Goal: Task Accomplishment & Management: Use online tool/utility

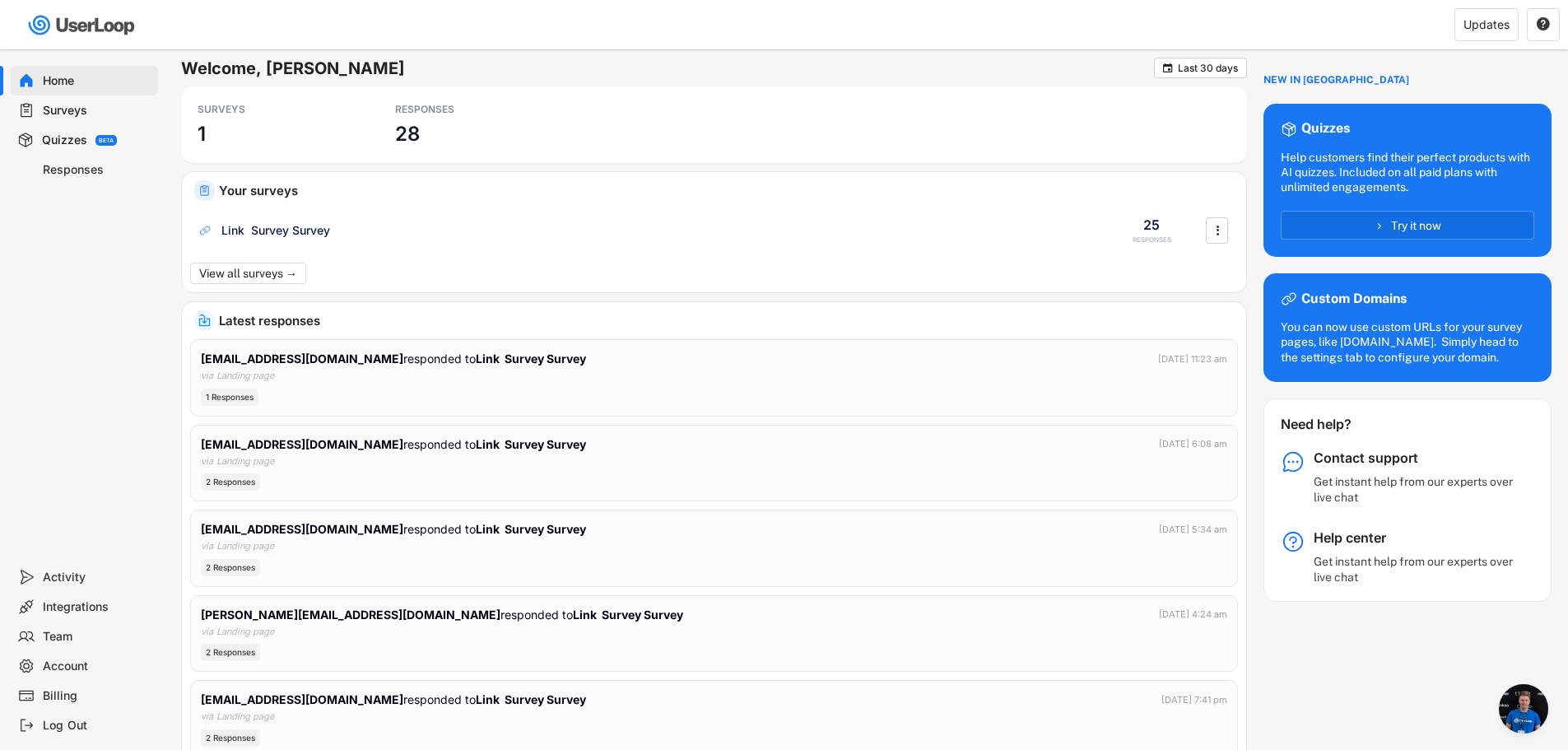
scroll to position [317, 0]
click at [96, 111] on div "Surveys" at bounding box center [97, 111] width 109 height 16
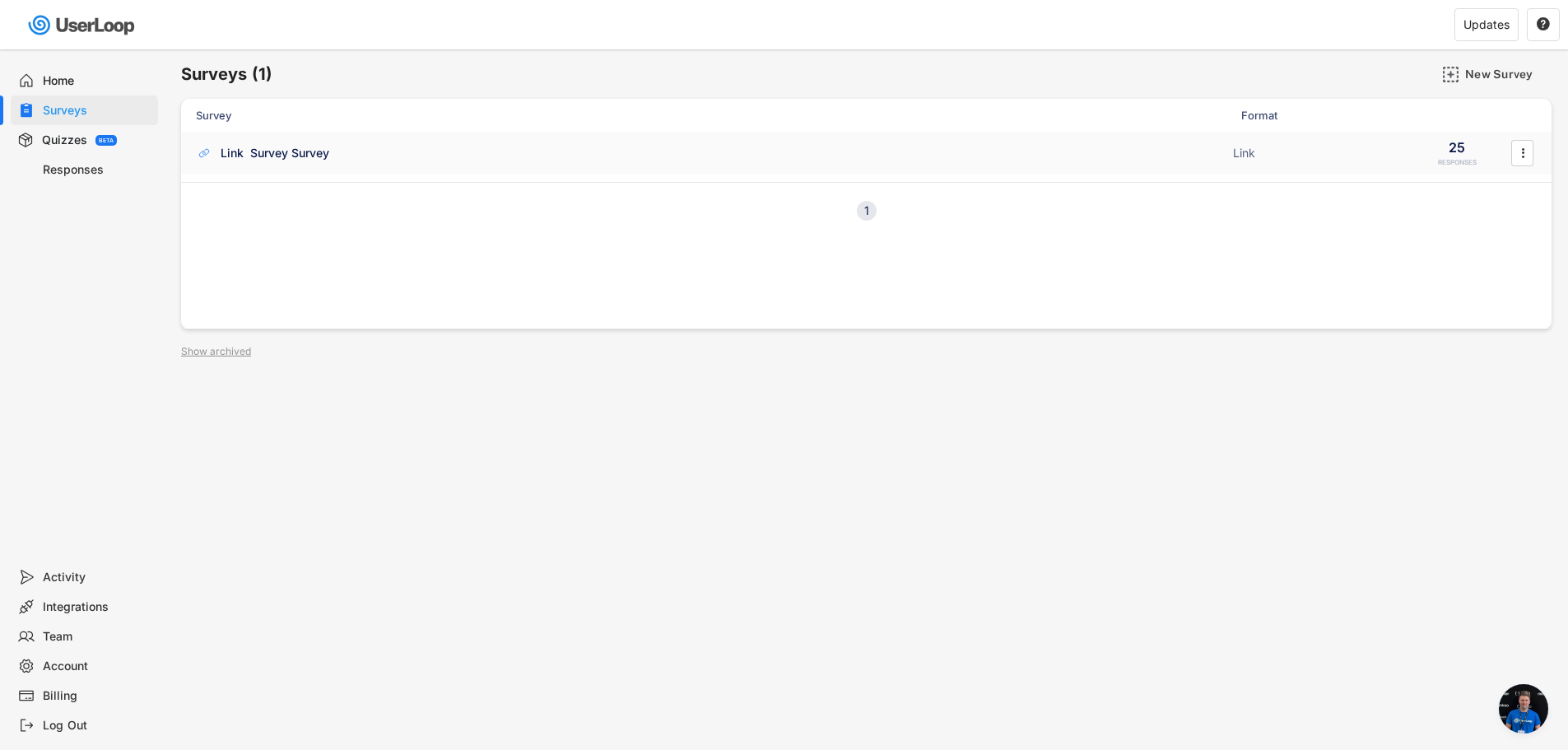
click at [263, 157] on div "Link Survey Survey" at bounding box center [274, 153] width 109 height 16
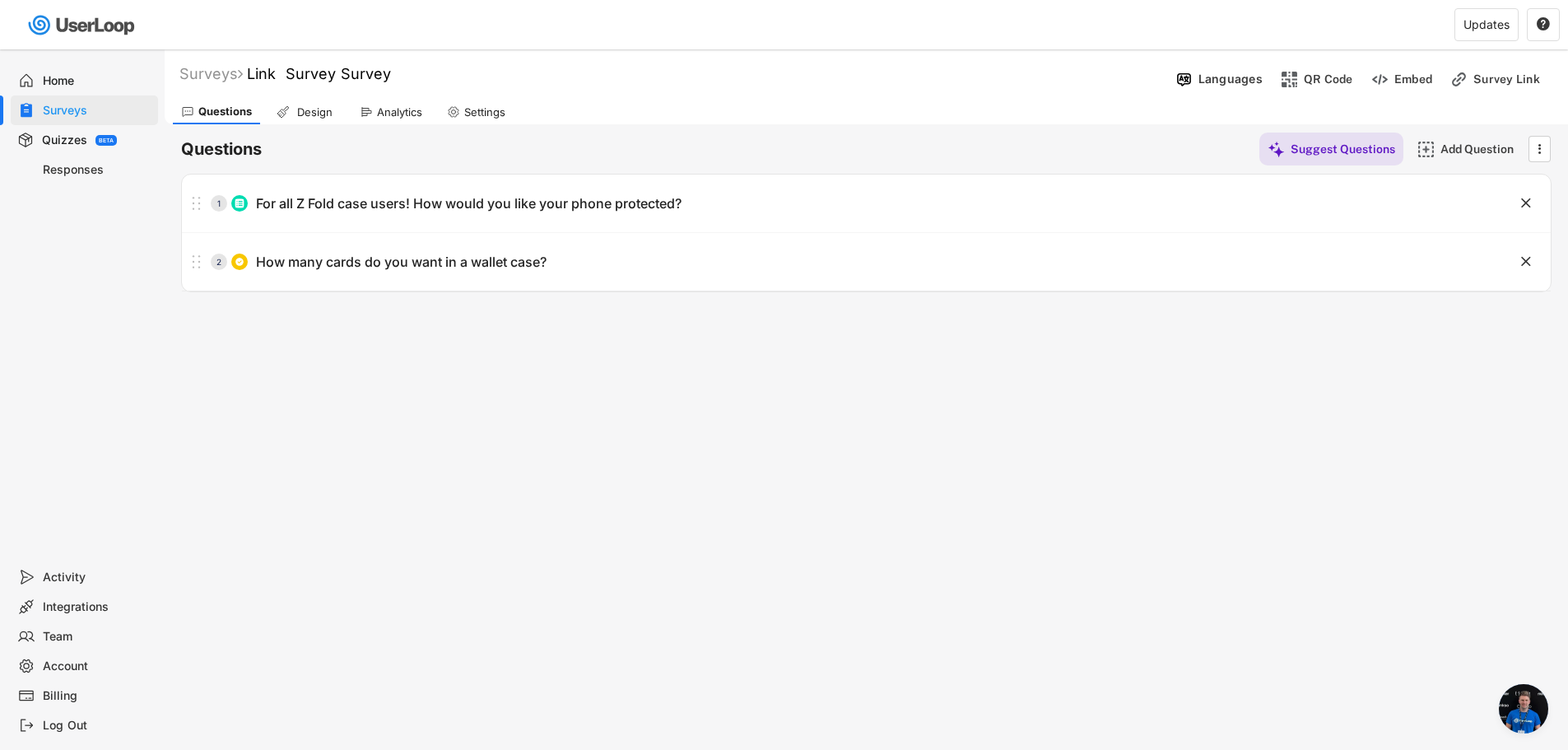
click at [328, 123] on div "Design" at bounding box center [305, 112] width 75 height 25
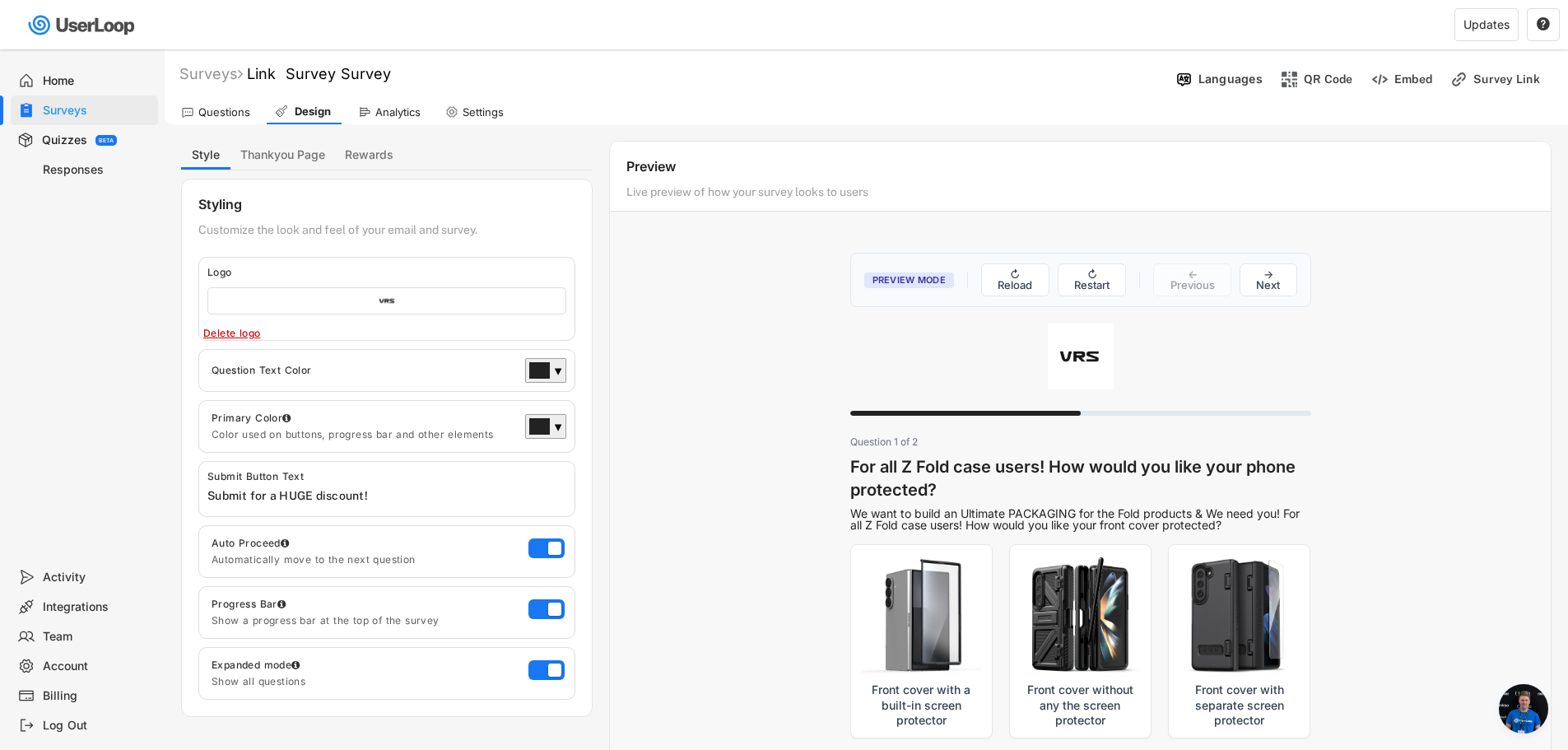
click at [387, 115] on div "Analytics" at bounding box center [397, 113] width 45 height 14
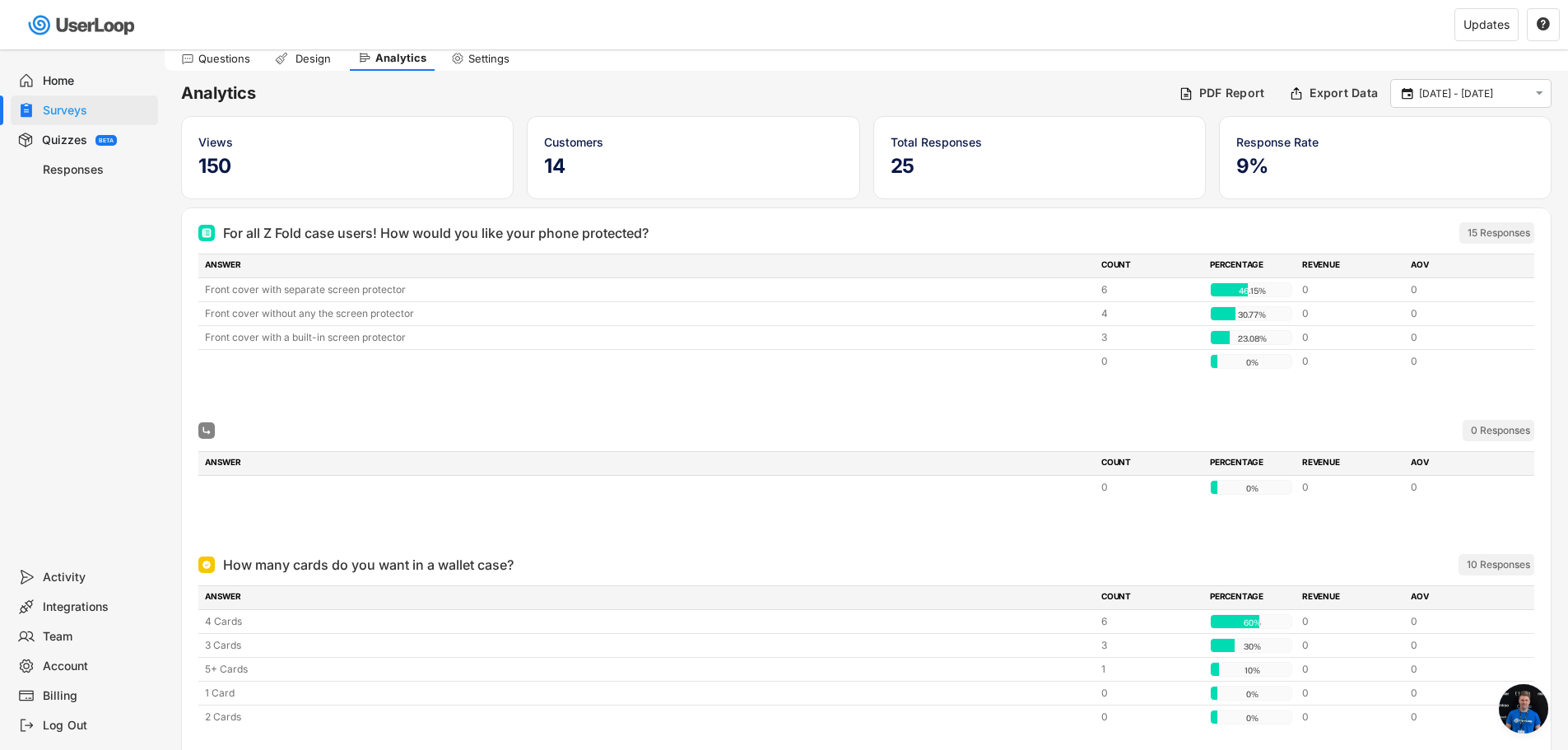
scroll to position [82, 0]
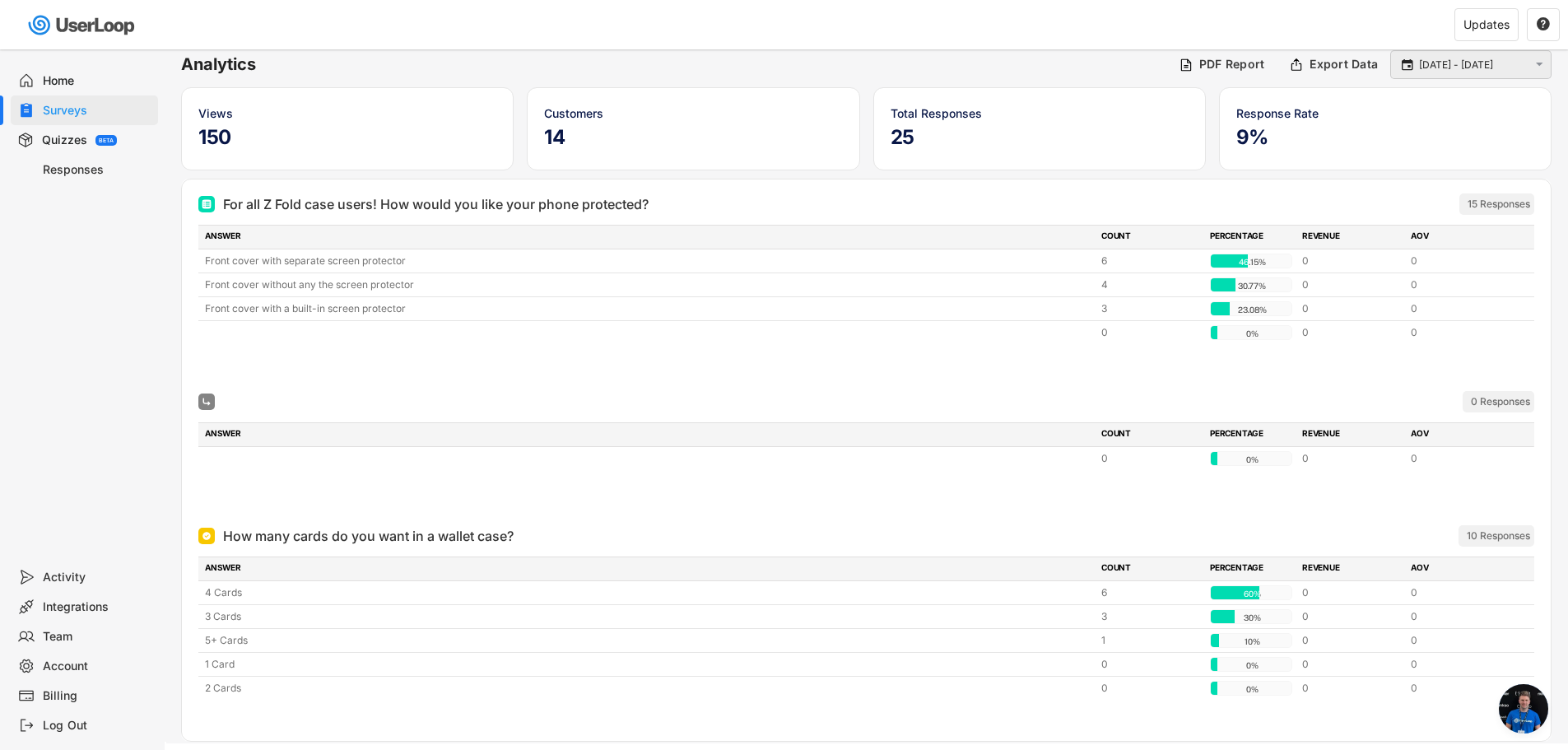
click at [1441, 70] on input "[DATE] - [DATE]" at bounding box center [1473, 65] width 109 height 16
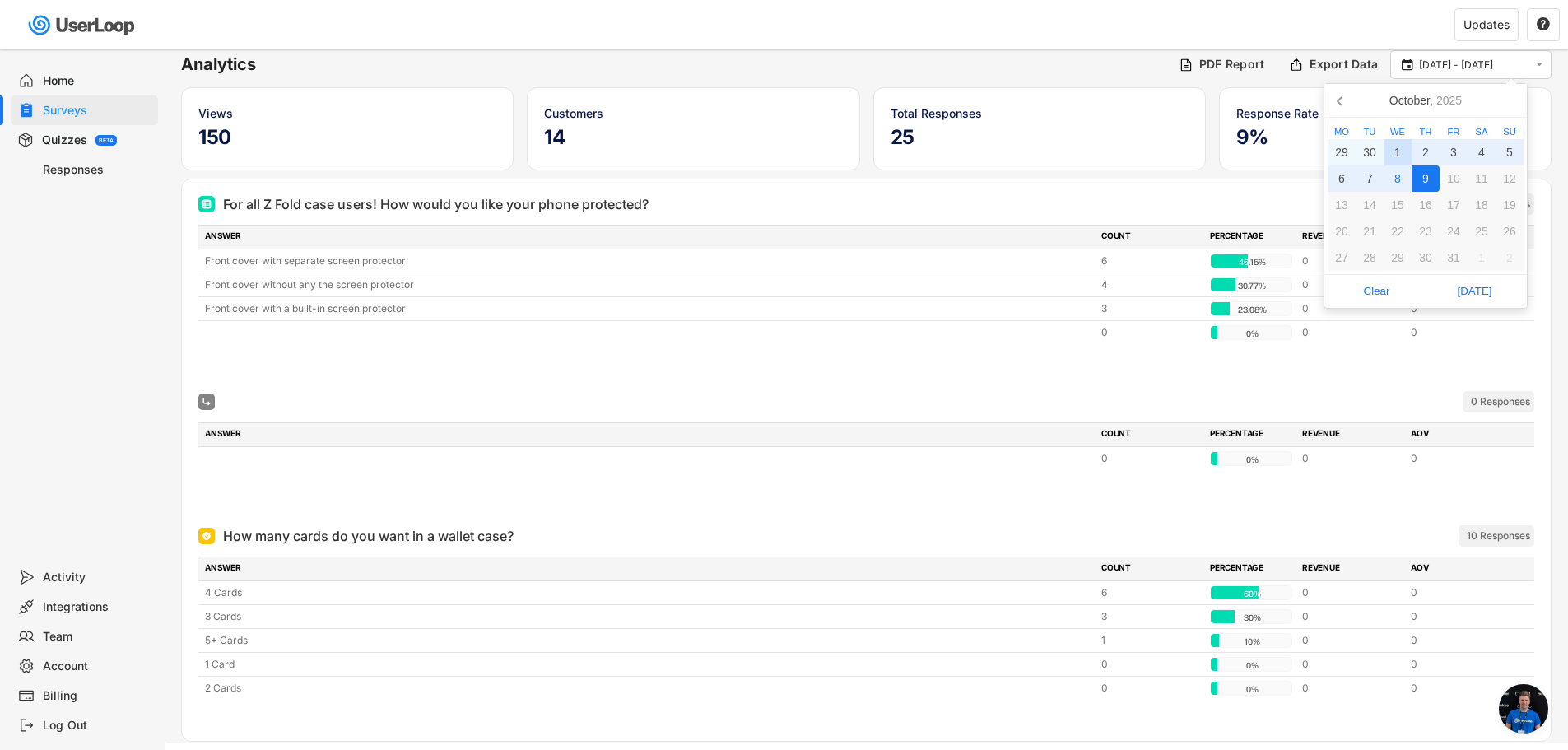
click at [1390, 153] on div "1" at bounding box center [1397, 152] width 28 height 26
click at [1416, 175] on div "9" at bounding box center [1426, 179] width 28 height 26
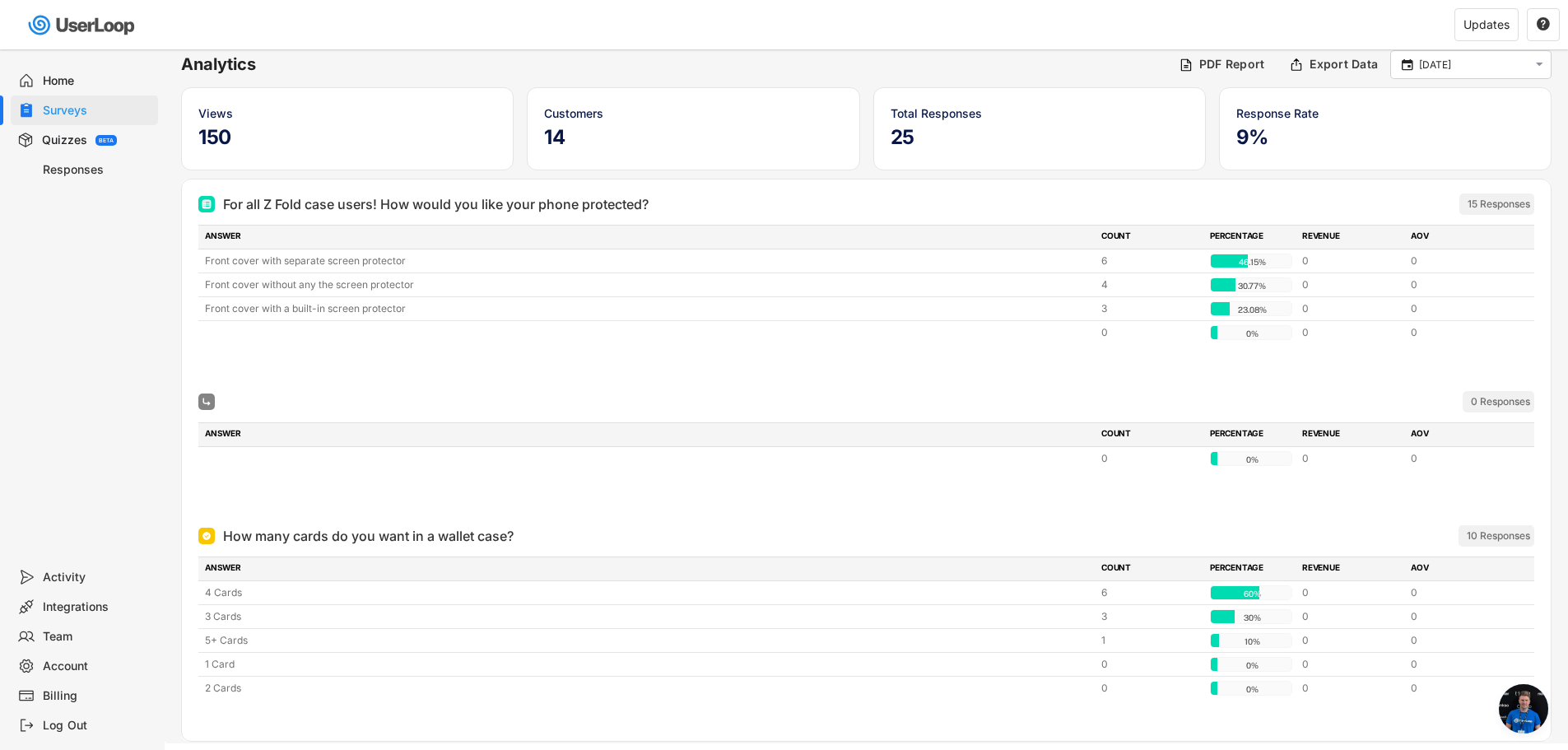
type input "[DATE] - [DATE]"
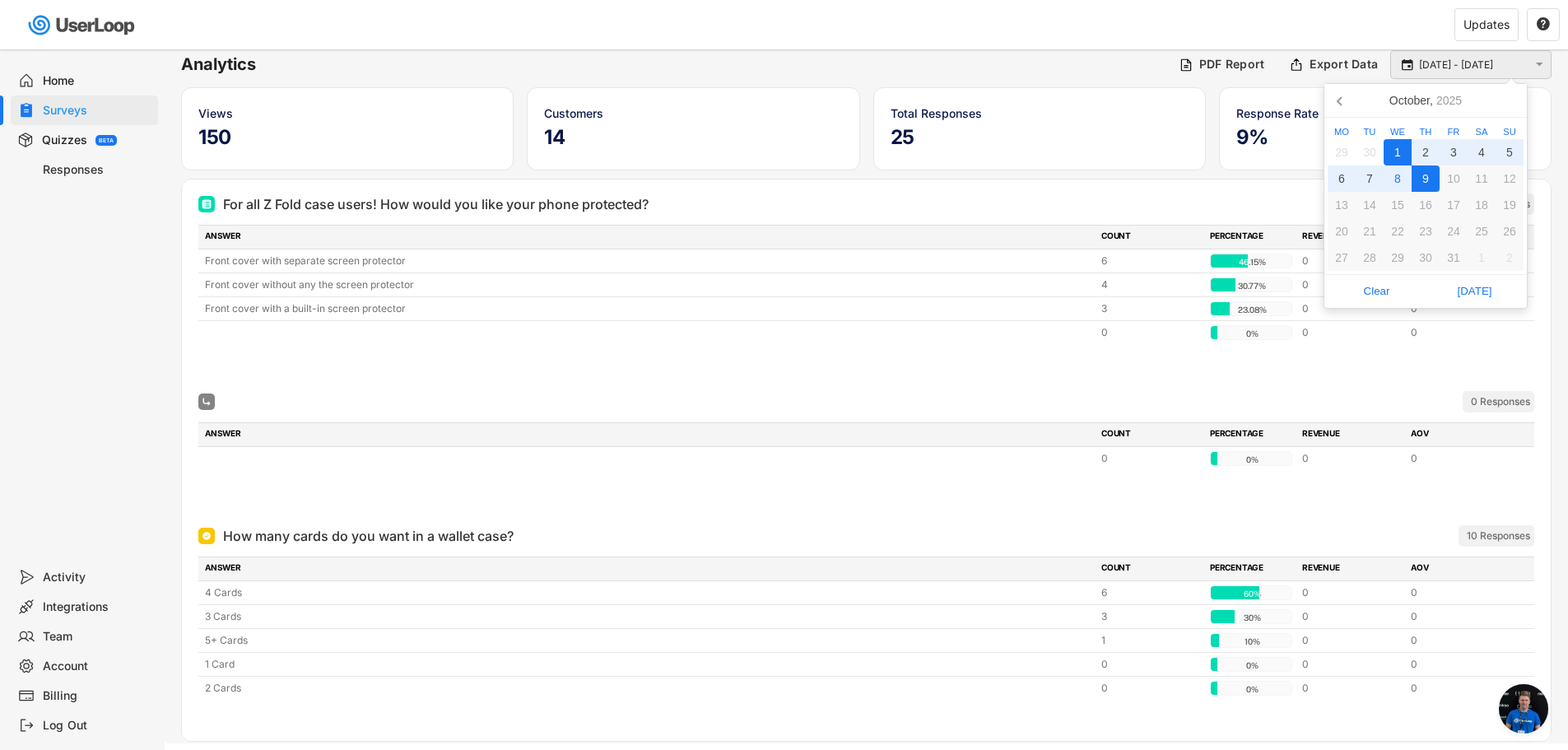
click at [1421, 60] on input "[DATE] - [DATE]" at bounding box center [1473, 65] width 109 height 16
click at [1127, 198] on div "For all Z Fold case users! How would you like your phone protected?" at bounding box center [776, 205] width 1155 height 20
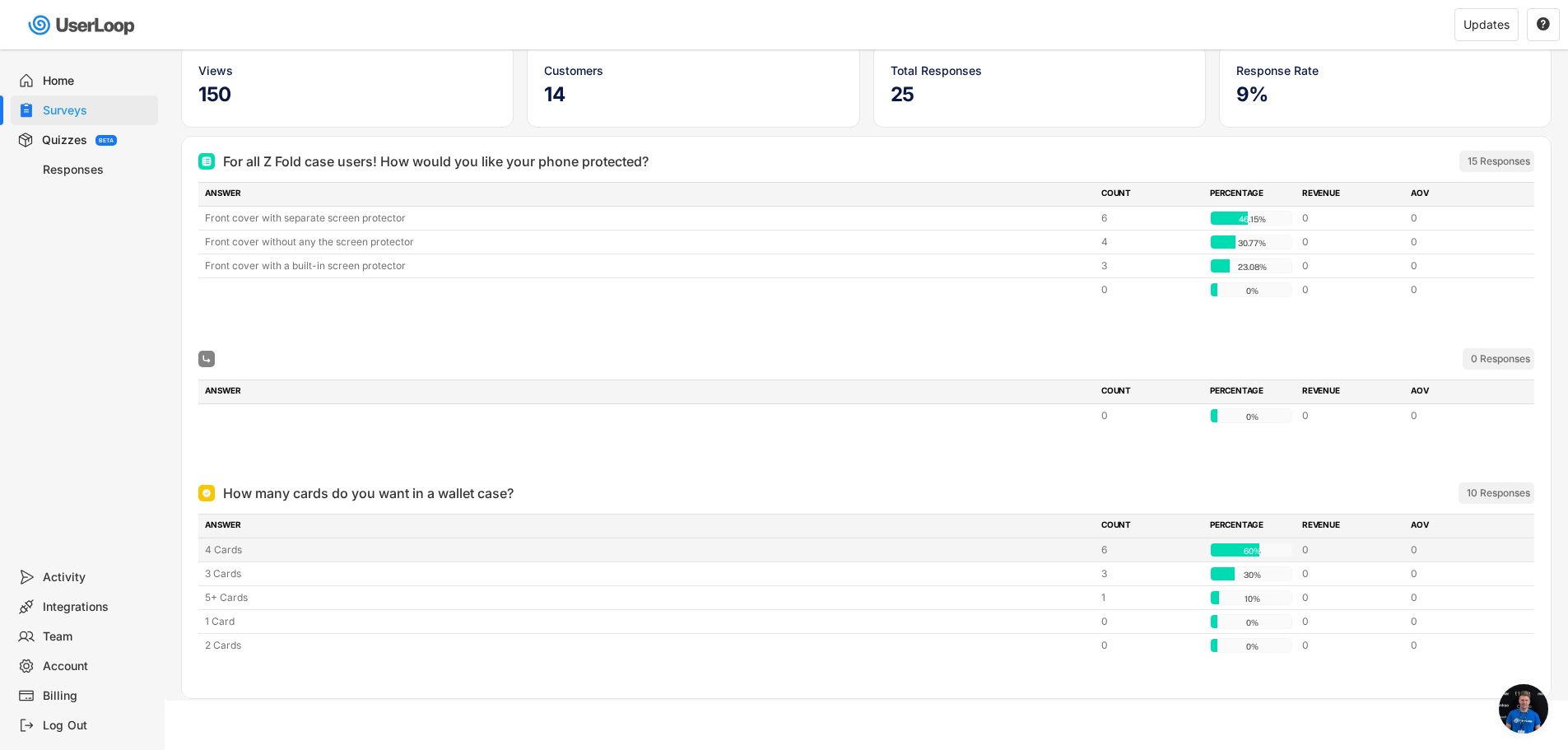
scroll to position [0, 0]
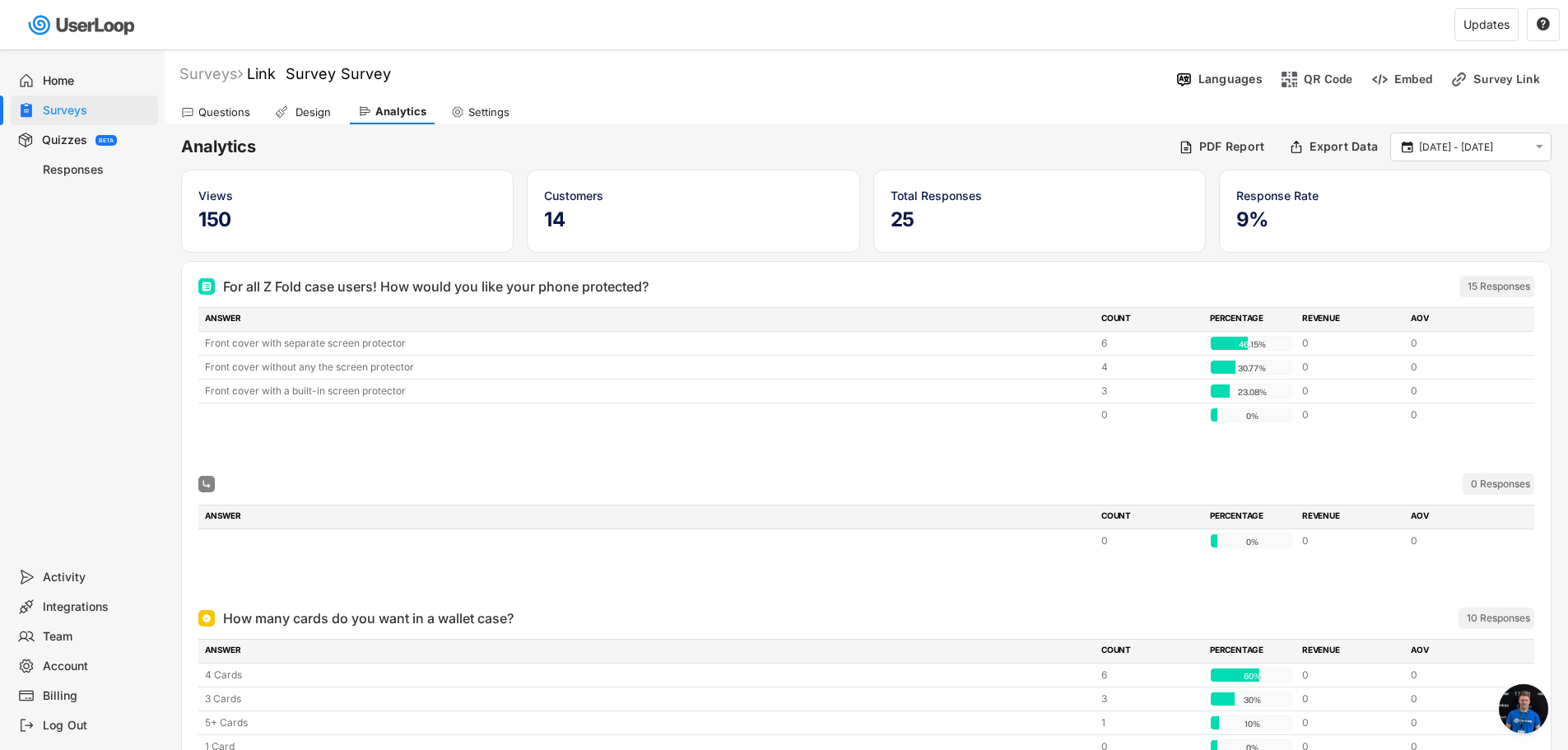
click at [1141, 124] on div "Questions Design Analytics Settings" at bounding box center [866, 110] width 1403 height 29
